Goal: Information Seeking & Learning: Get advice/opinions

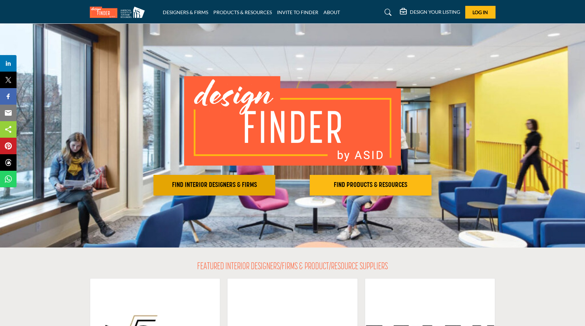
click at [231, 189] on button "FIND INTERIOR DESIGNERS & FIRMS" at bounding box center [214, 185] width 122 height 21
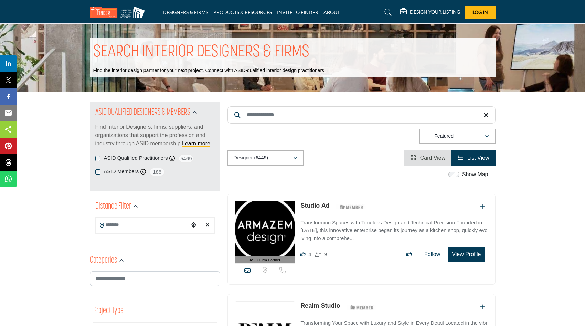
click at [328, 119] on input "Search Keyword" at bounding box center [361, 114] width 268 height 17
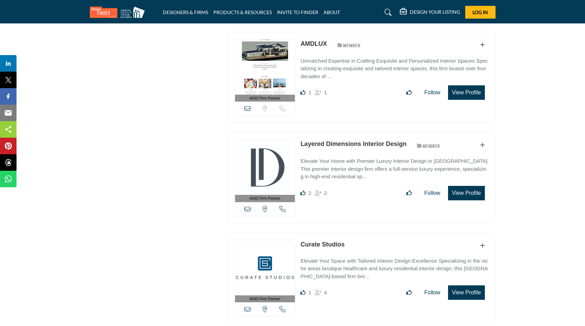
scroll to position [990, 0]
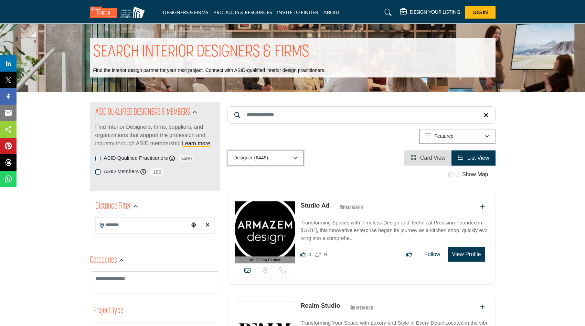
click at [295, 160] on icon "button" at bounding box center [295, 158] width 4 height 5
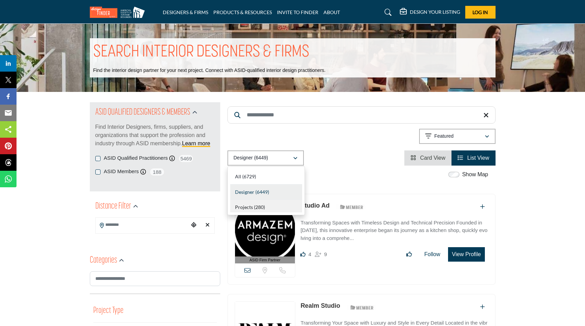
click at [269, 208] on div "Projects (280)" at bounding box center [266, 206] width 72 height 13
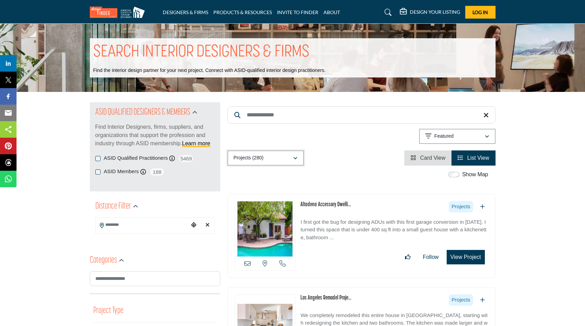
click at [294, 153] on button "Projects (280)" at bounding box center [265, 157] width 76 height 15
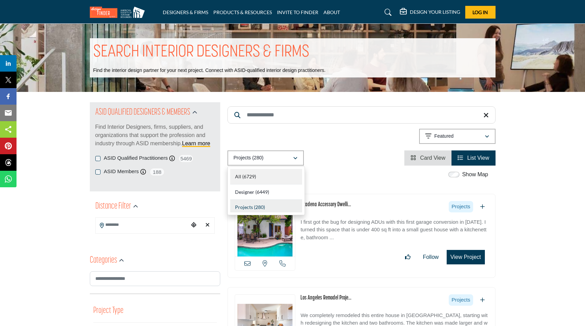
click at [278, 175] on div "All (6729)" at bounding box center [266, 176] width 72 height 15
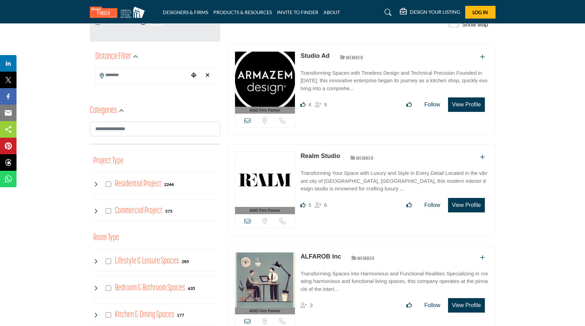
scroll to position [150, 0]
click at [200, 14] on link "DESIGNERS & FIRMS" at bounding box center [185, 12] width 45 height 6
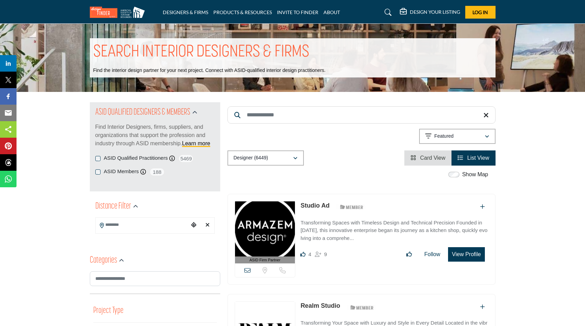
click at [435, 11] on h5 "DESIGN YOUR LISTING" at bounding box center [435, 12] width 50 height 6
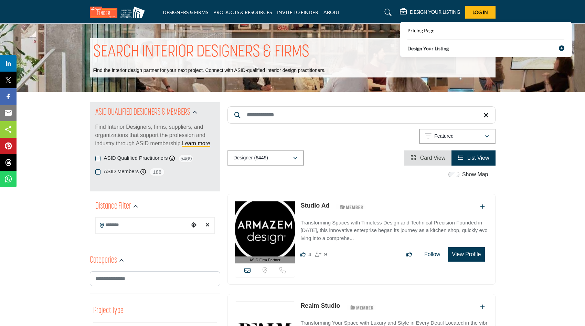
click at [434, 11] on h5 "DESIGN YOUR LISTING" at bounding box center [435, 12] width 50 height 6
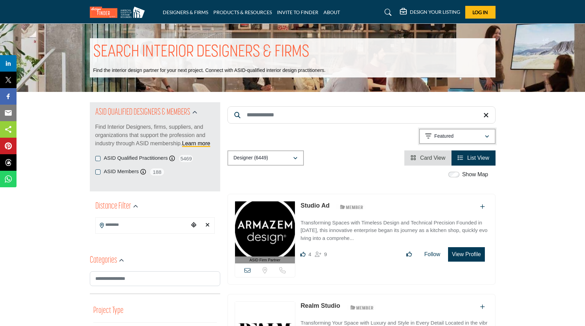
click at [471, 138] on div "Featured" at bounding box center [454, 136] width 59 height 8
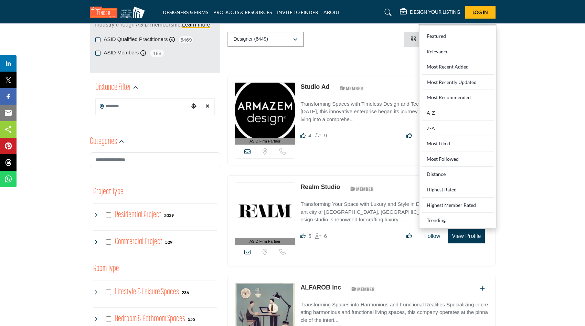
scroll to position [148, 0]
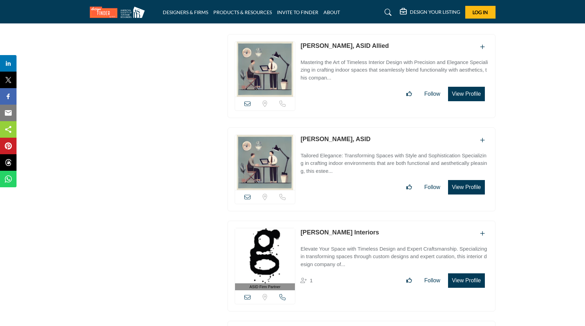
scroll to position [9637, 0]
